Goal: Task Accomplishment & Management: Use online tool/utility

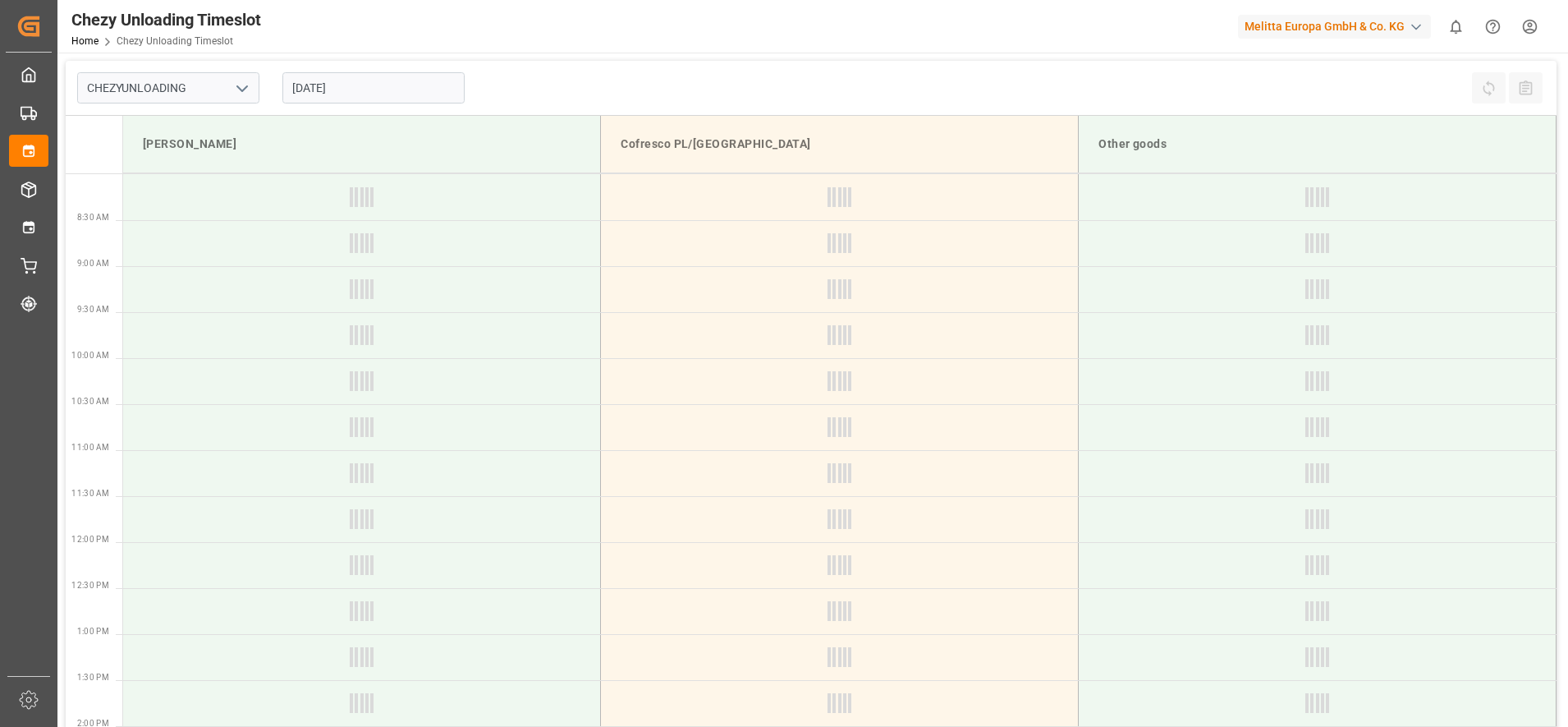
type input "Chezy Unloading"
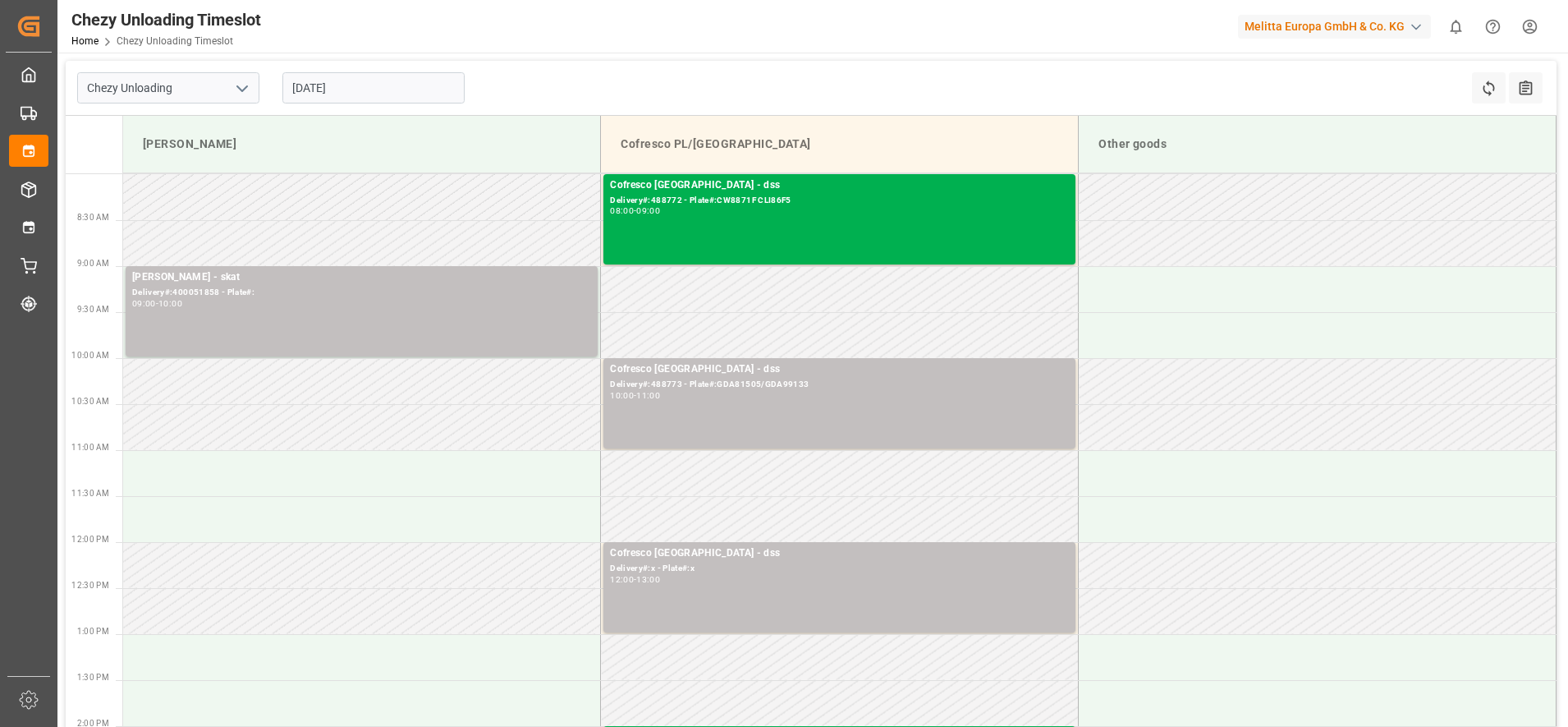
click at [419, 97] on input "[DATE]" at bounding box center [374, 87] width 182 height 31
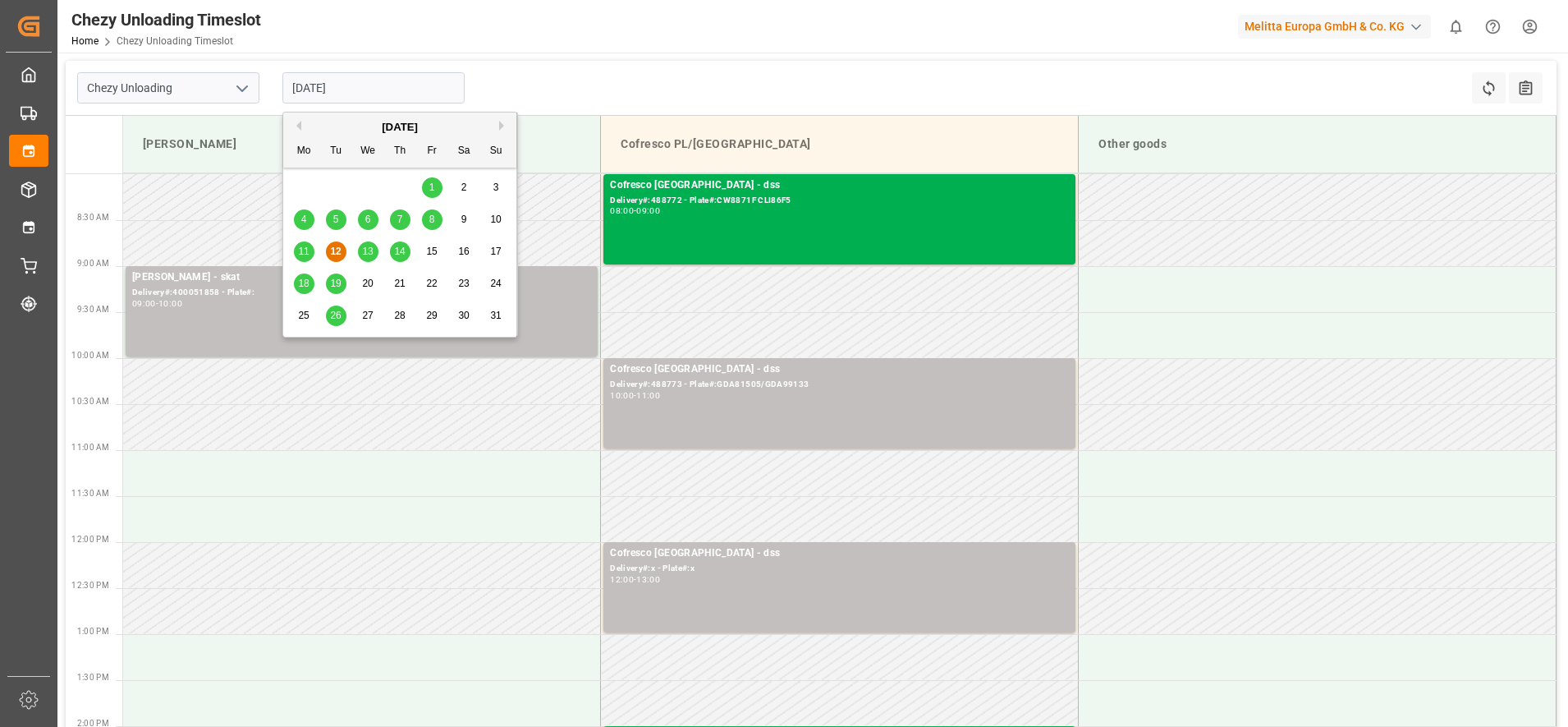
click at [366, 243] on div "13" at bounding box center [367, 252] width 21 height 20
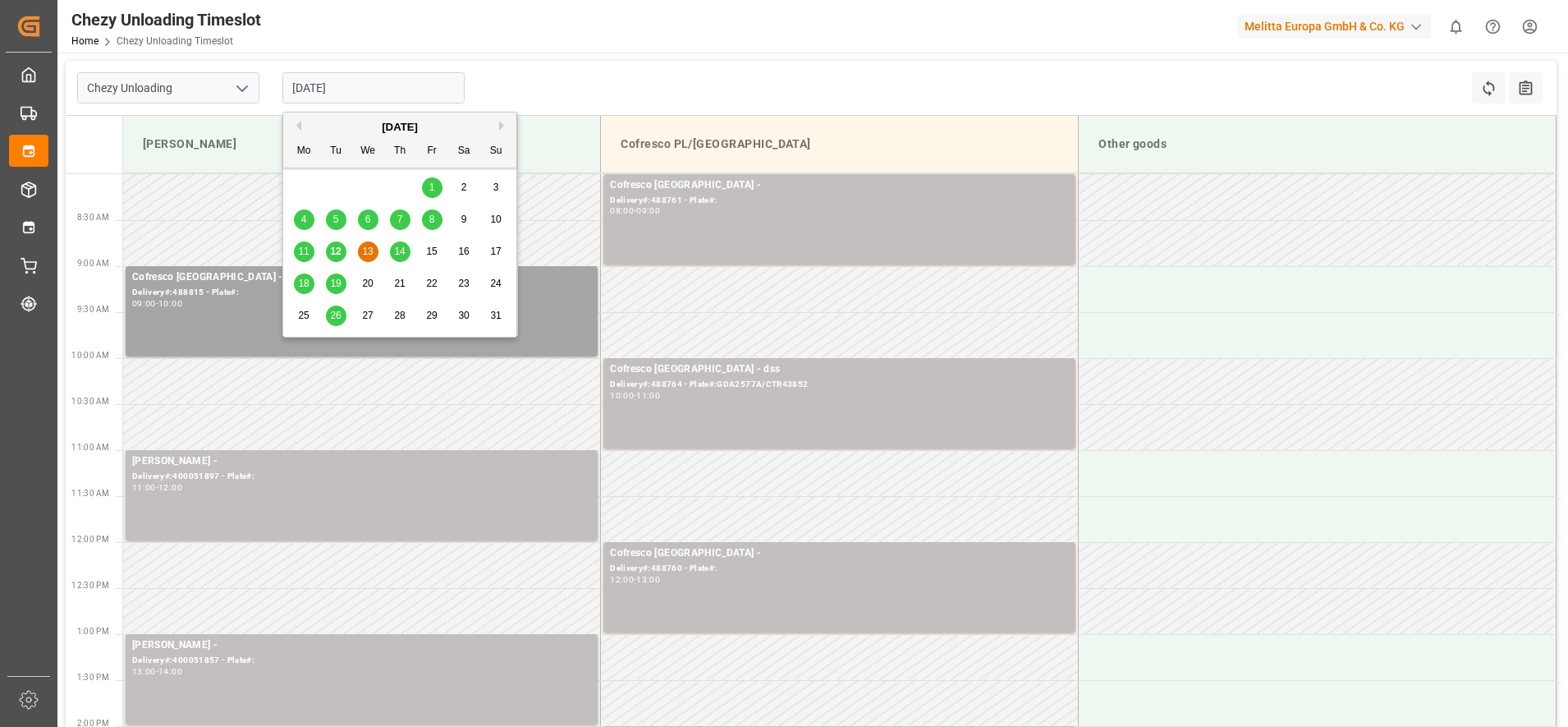
click at [390, 78] on input "[DATE]" at bounding box center [374, 87] width 182 height 31
click at [405, 249] on span "14" at bounding box center [400, 251] width 11 height 12
type input "[DATE]"
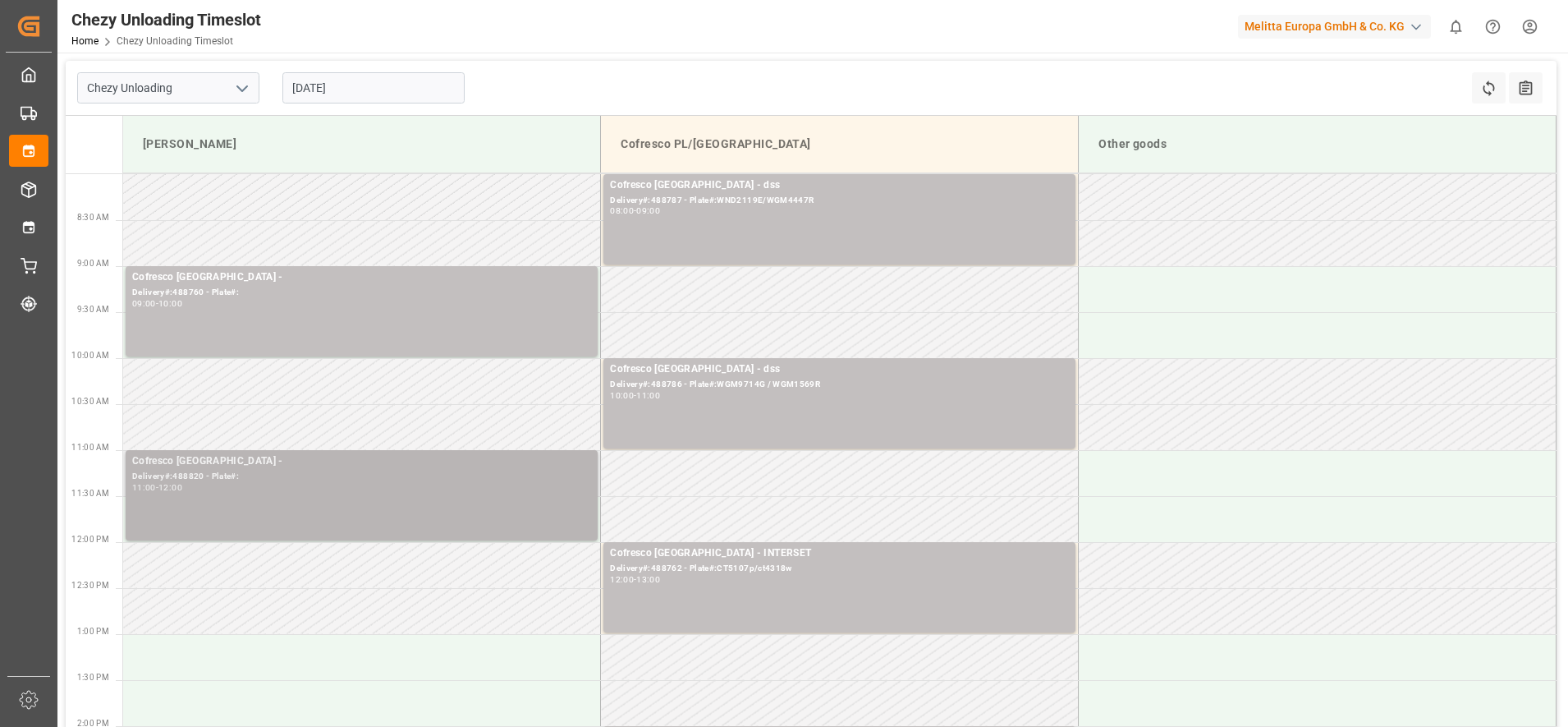
click at [302, 502] on div "Cofresco [GEOGRAPHIC_DATA] - Delivery#:488820 - Plate#: 11:00 - 12:00" at bounding box center [361, 495] width 459 height 84
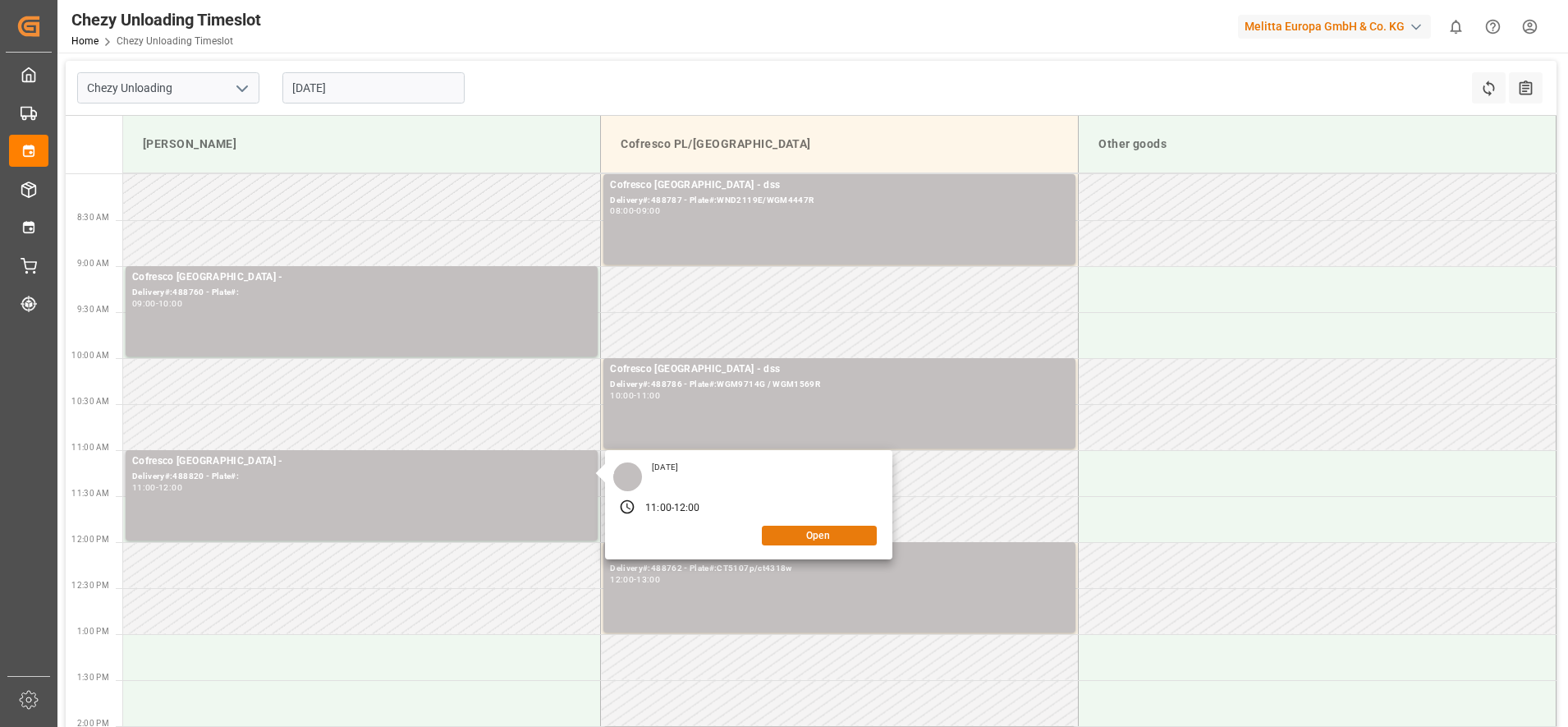
click at [849, 533] on button "Open" at bounding box center [819, 535] width 115 height 20
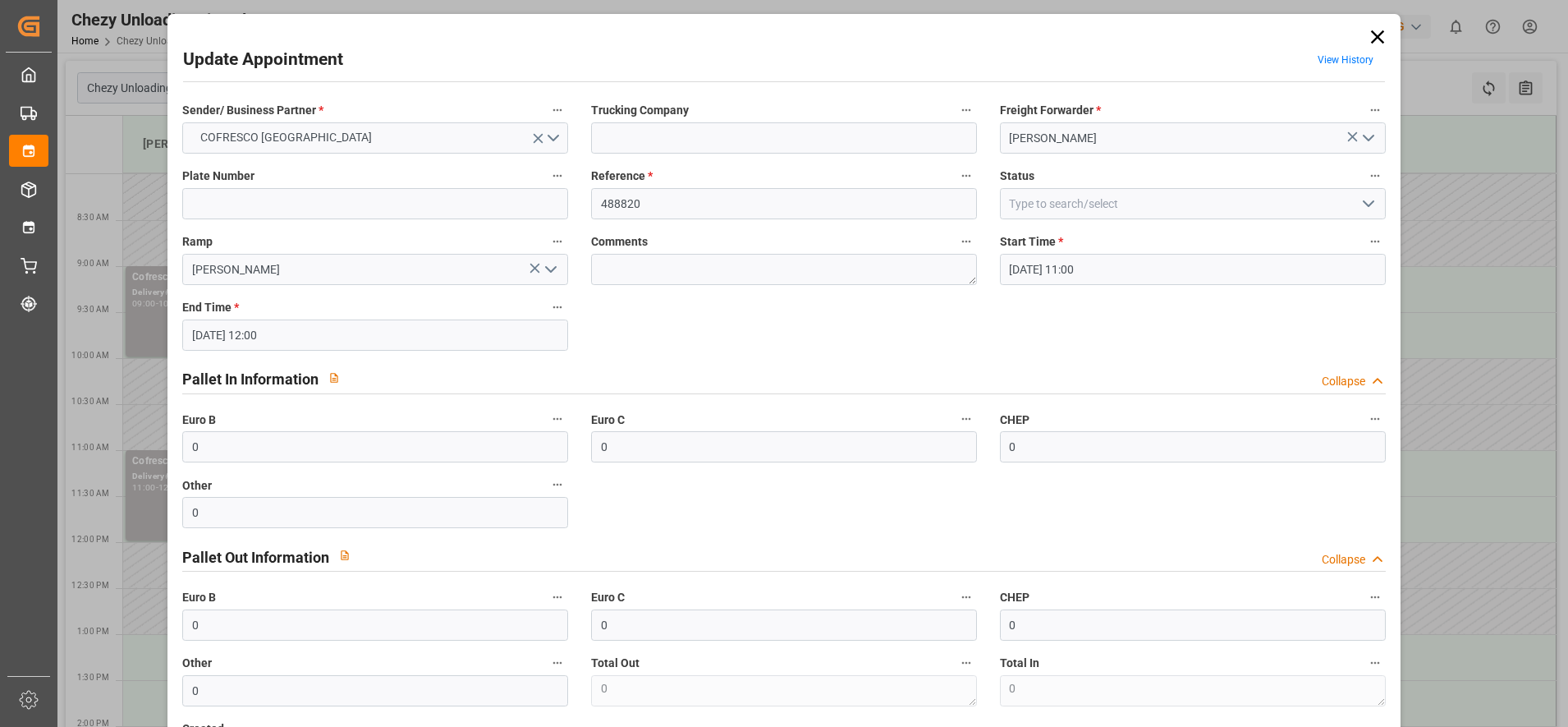
click at [1375, 33] on icon at bounding box center [1376, 37] width 13 height 13
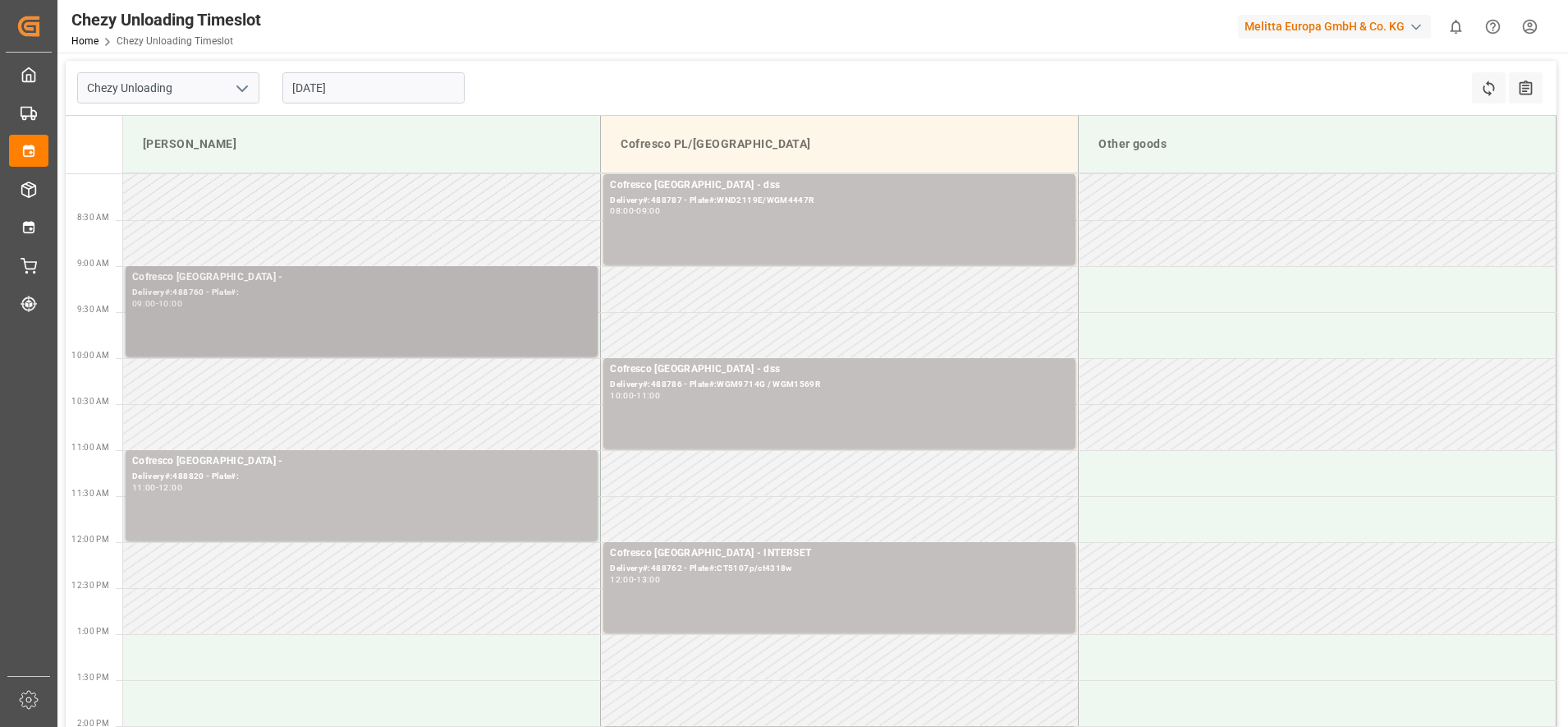
click at [340, 338] on div "Cofresco [GEOGRAPHIC_DATA] - Delivery#:488760 - Plate#: 09:00 - 10:00" at bounding box center [361, 311] width 459 height 84
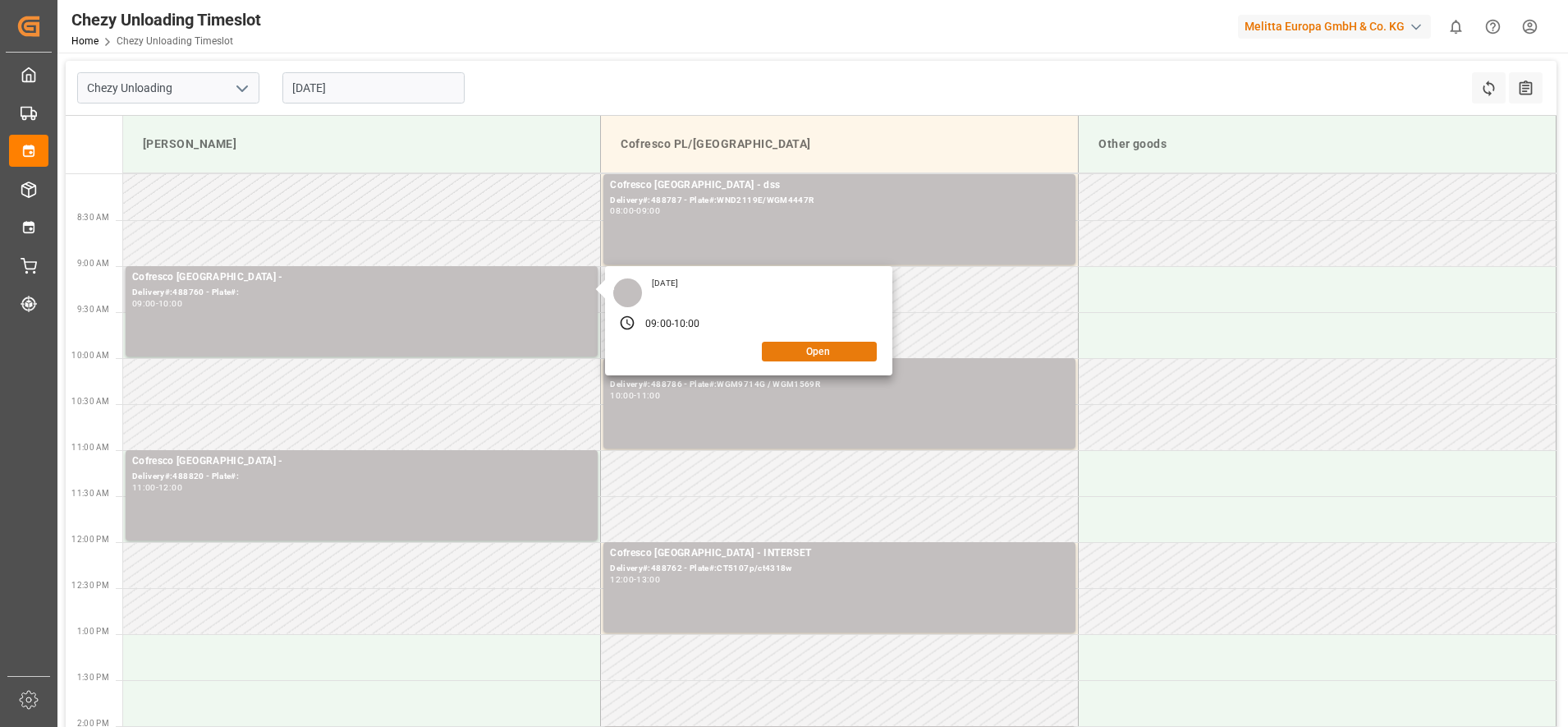
click at [792, 346] on button "Open" at bounding box center [819, 351] width 115 height 20
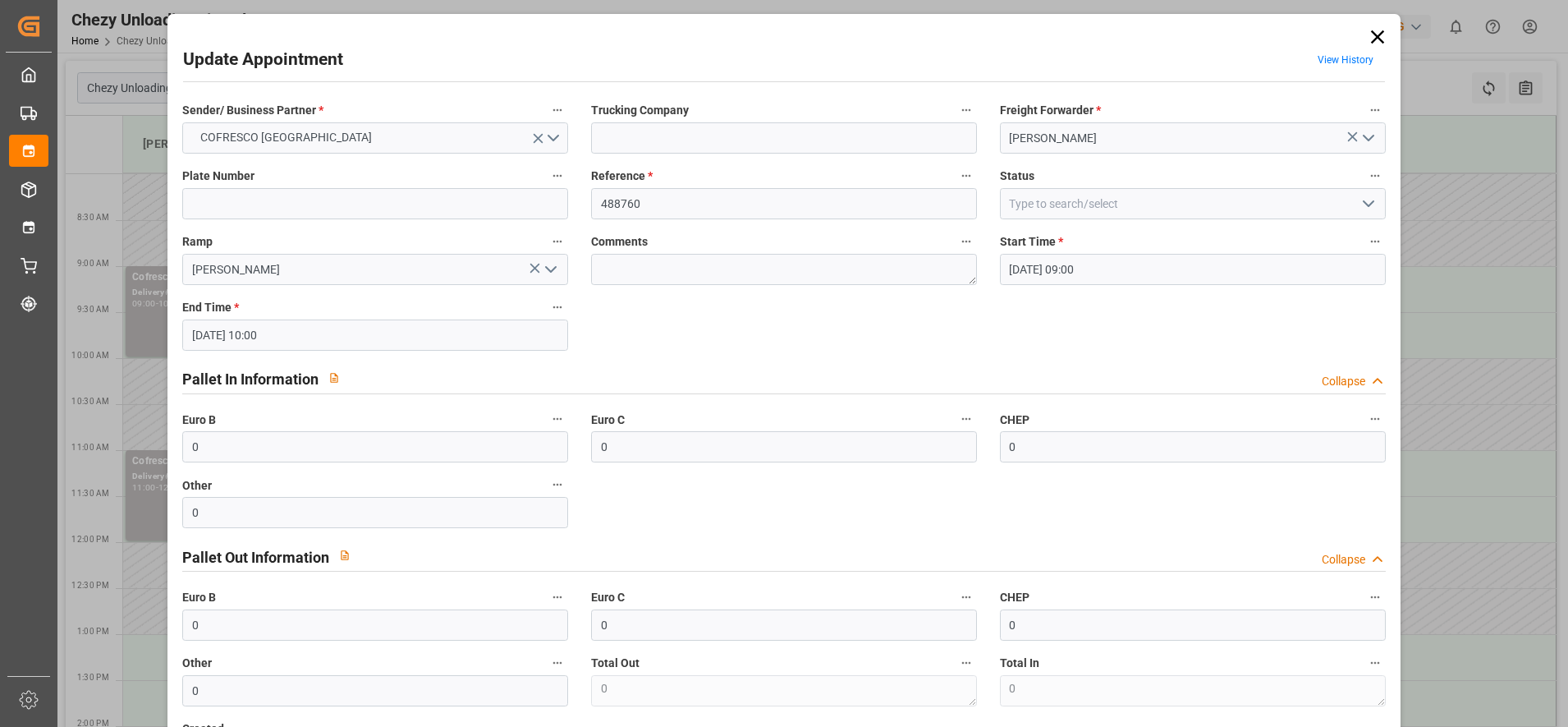
click at [1370, 31] on icon at bounding box center [1376, 37] width 13 height 13
